Goal: Download file/media

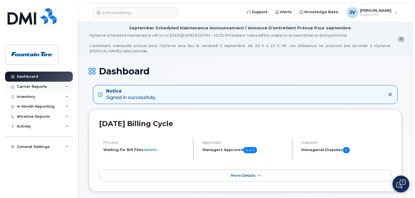
click at [37, 87] on div "Carrier Reports" at bounding box center [32, 87] width 30 height 4
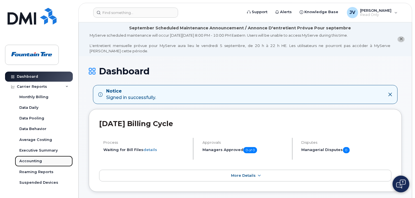
click at [30, 161] on div "Accounting" at bounding box center [30, 161] width 23 height 5
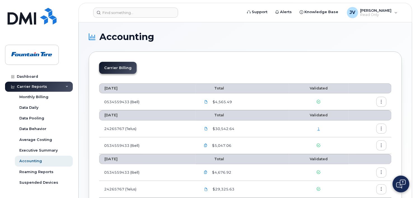
click at [381, 97] on button "button" at bounding box center [381, 102] width 10 height 10
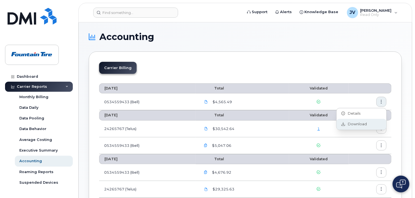
click at [362, 122] on span "Download" at bounding box center [356, 124] width 22 height 5
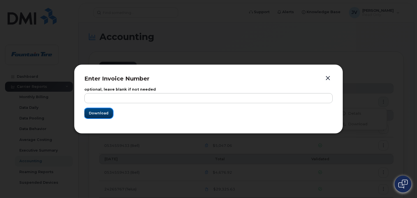
click at [107, 110] on button "Download" at bounding box center [98, 113] width 29 height 10
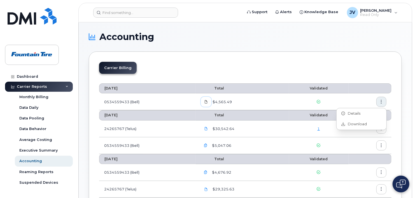
click at [208, 103] on icon at bounding box center [205, 101] width 3 height 3
